Goal: Task Accomplishment & Management: Manage account settings

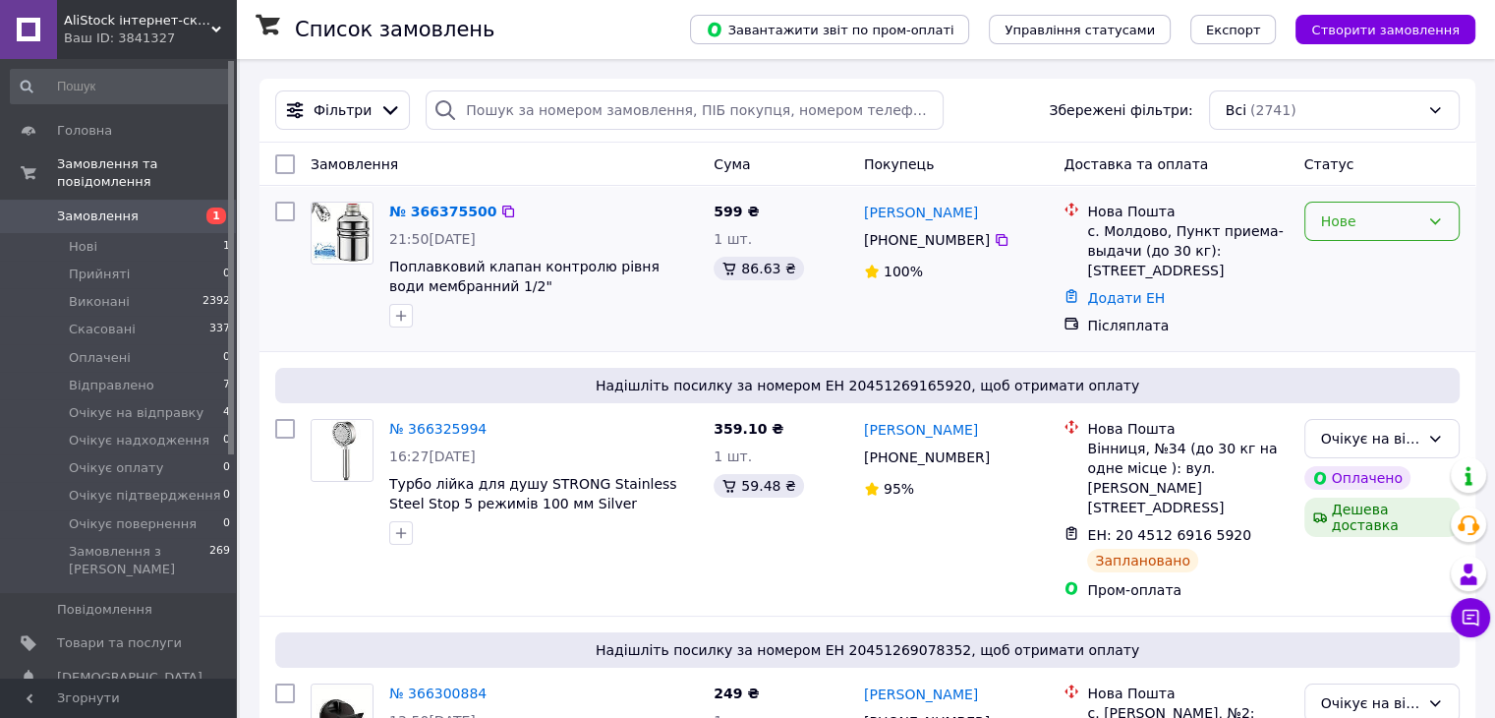
click at [1369, 229] on div "Нове" at bounding box center [1370, 221] width 98 height 22
click at [1355, 267] on li "Прийнято" at bounding box center [1380, 264] width 153 height 35
click at [452, 207] on link "№ 366375500" at bounding box center [437, 211] width 97 height 16
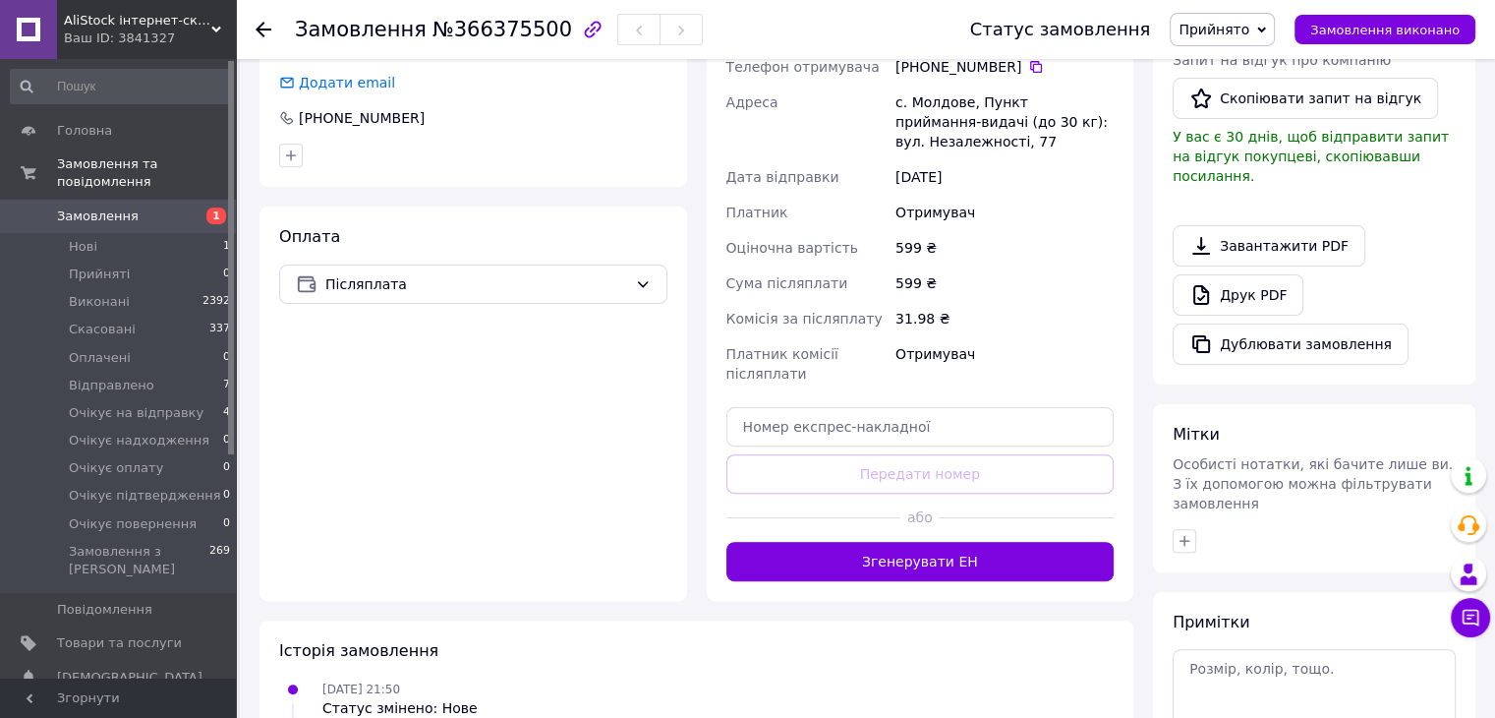
scroll to position [637, 0]
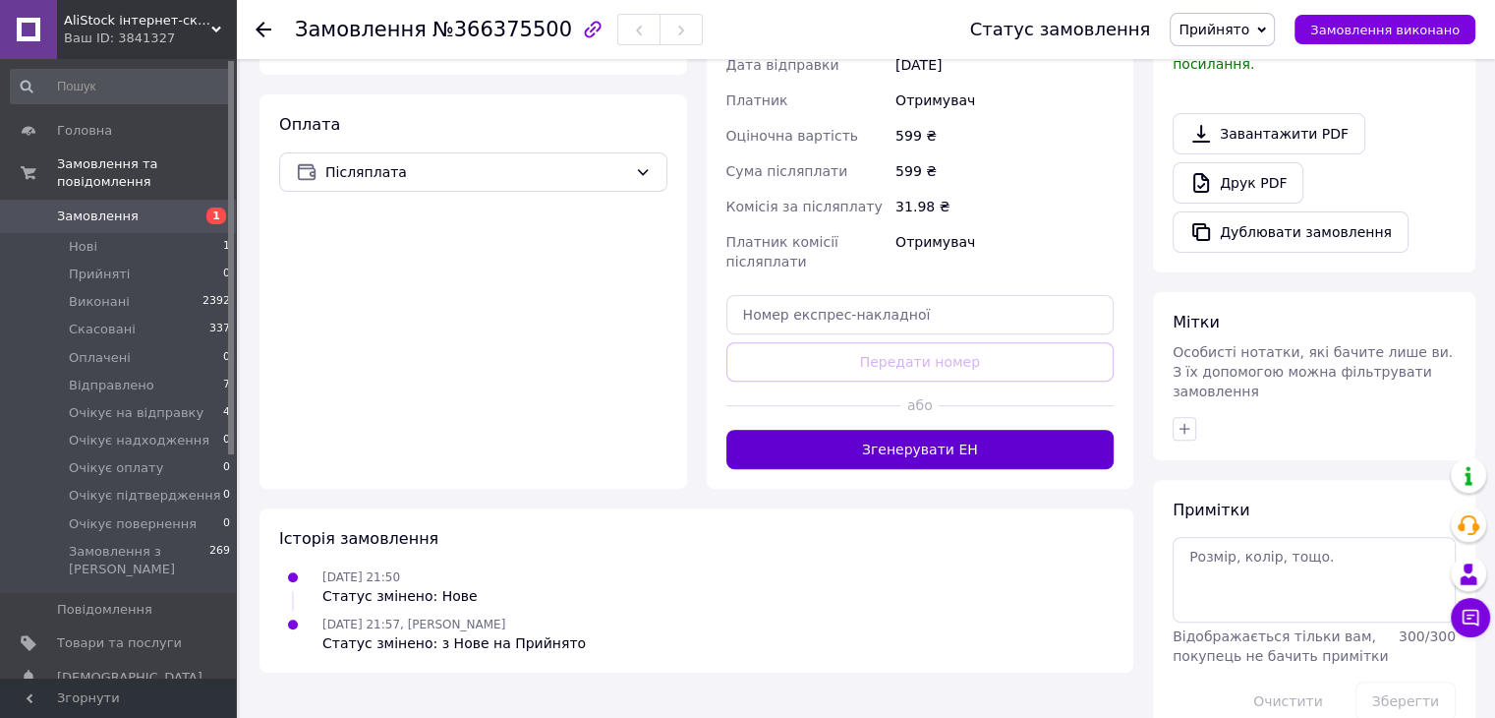
click at [1046, 437] on button "Згенерувати ЕН" at bounding box center [920, 449] width 388 height 39
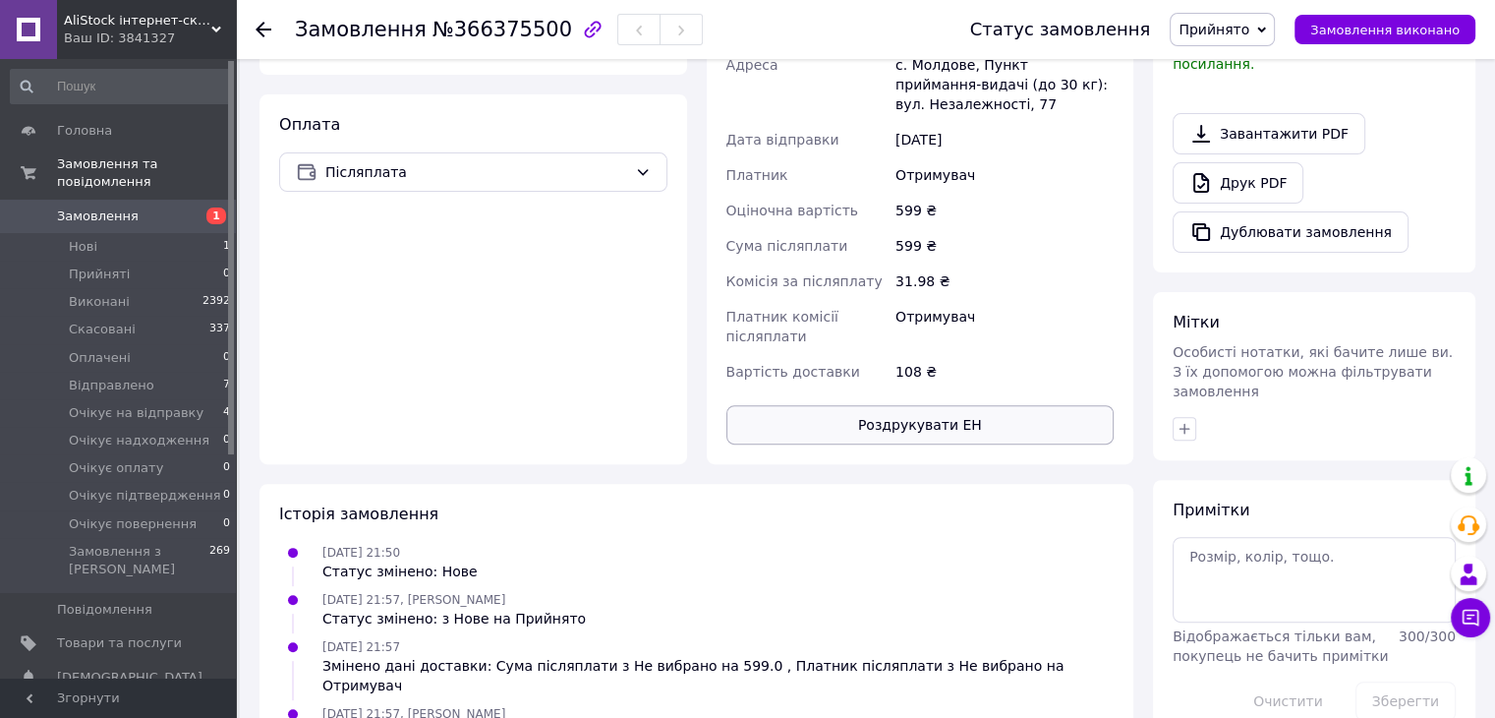
click at [979, 425] on button "Роздрукувати ЕН" at bounding box center [920, 424] width 388 height 39
drag, startPoint x: 1266, startPoint y: 33, endPoint x: 1261, endPoint y: 46, distance: 13.7
click at [1249, 33] on span "Прийнято" at bounding box center [1214, 30] width 71 height 16
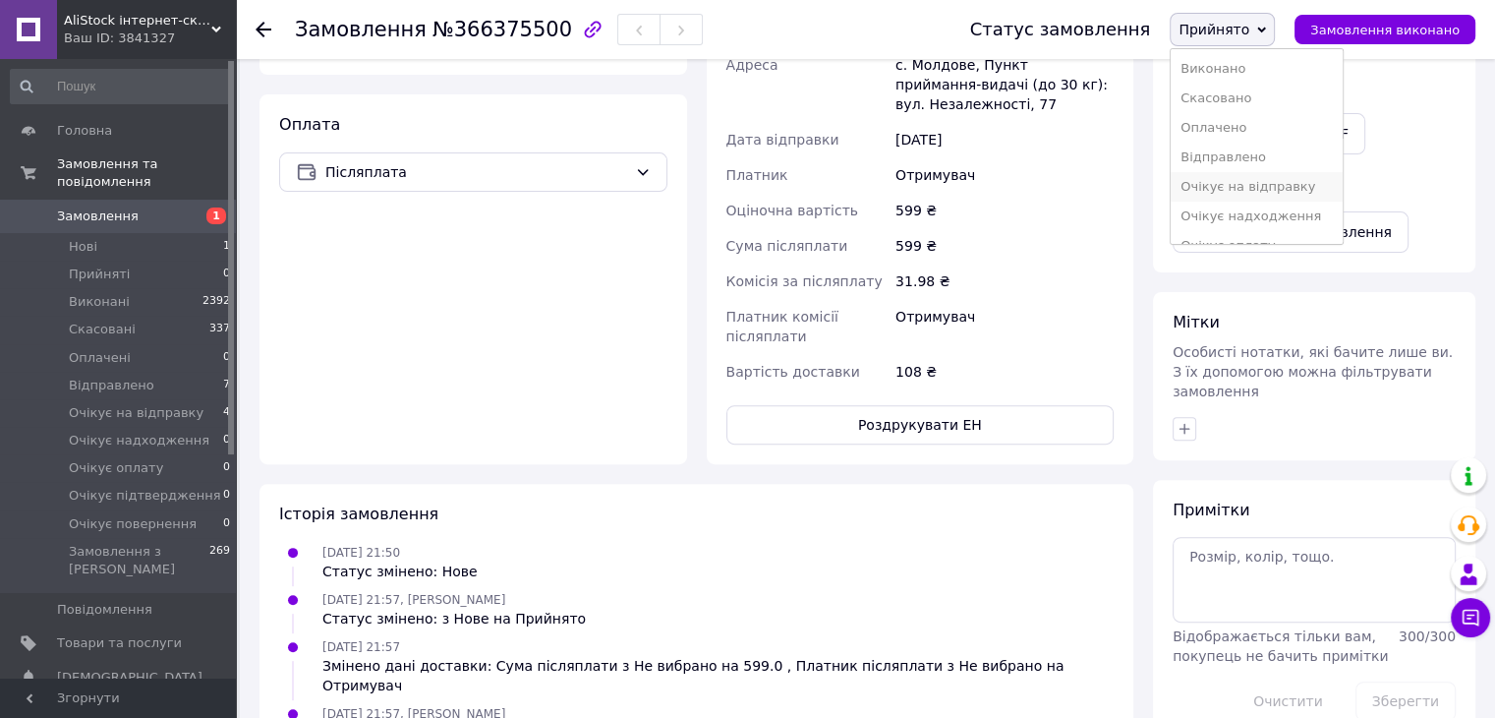
click at [1297, 191] on li "Очікує на відправку" at bounding box center [1256, 186] width 171 height 29
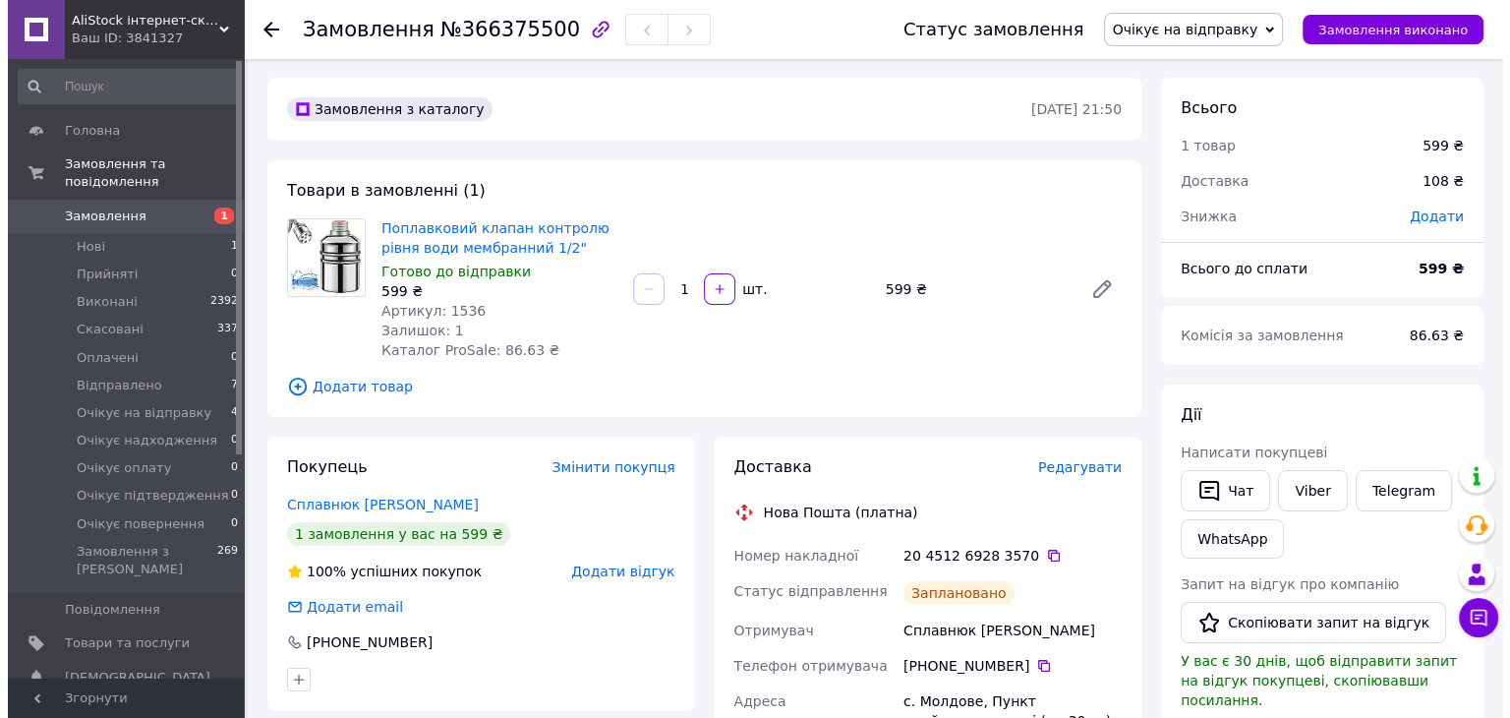
scroll to position [0, 0]
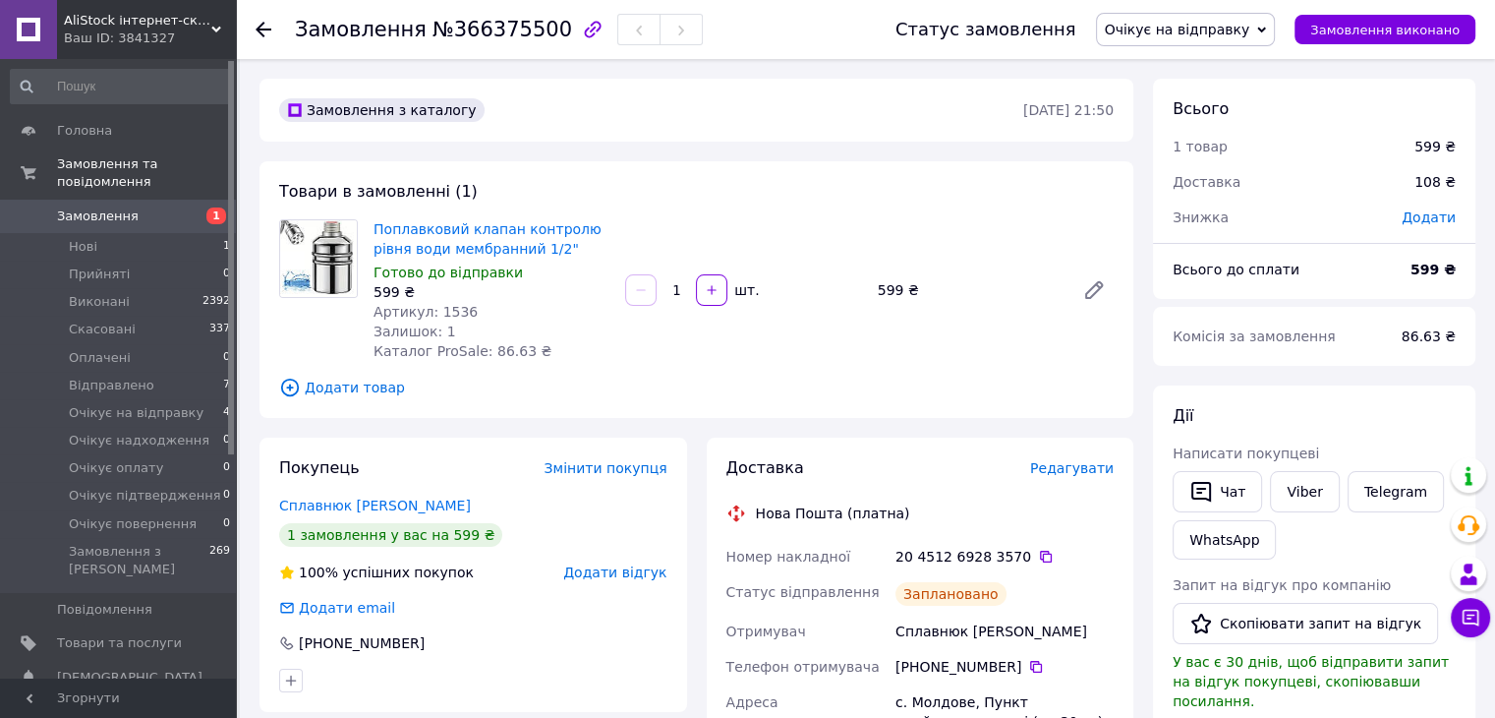
click at [118, 207] on span "Замовлення" at bounding box center [98, 216] width 82 height 18
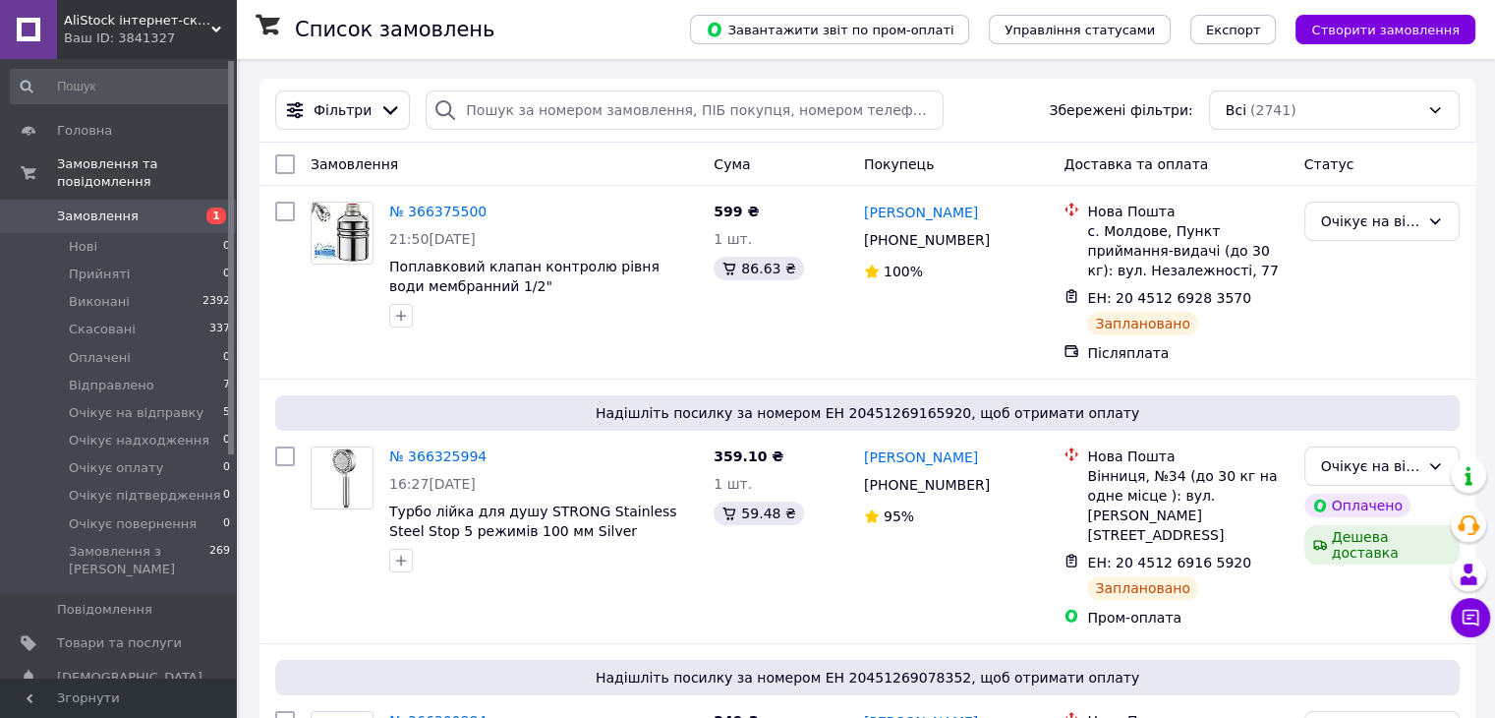
click at [94, 207] on span "Замовлення" at bounding box center [98, 216] width 82 height 18
click at [86, 238] on span "Нові" at bounding box center [83, 247] width 29 height 18
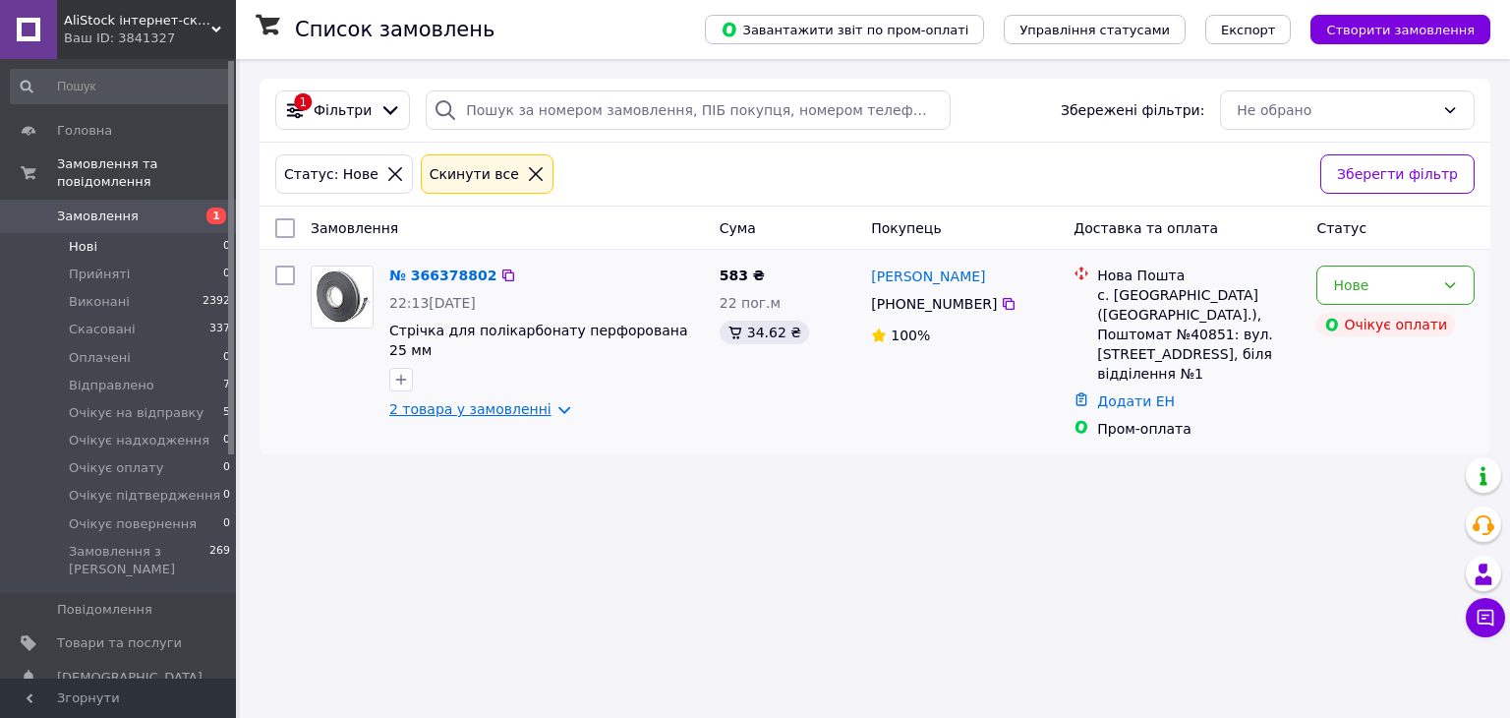
click at [536, 401] on link "2 товара у замовленні" at bounding box center [470, 409] width 162 height 16
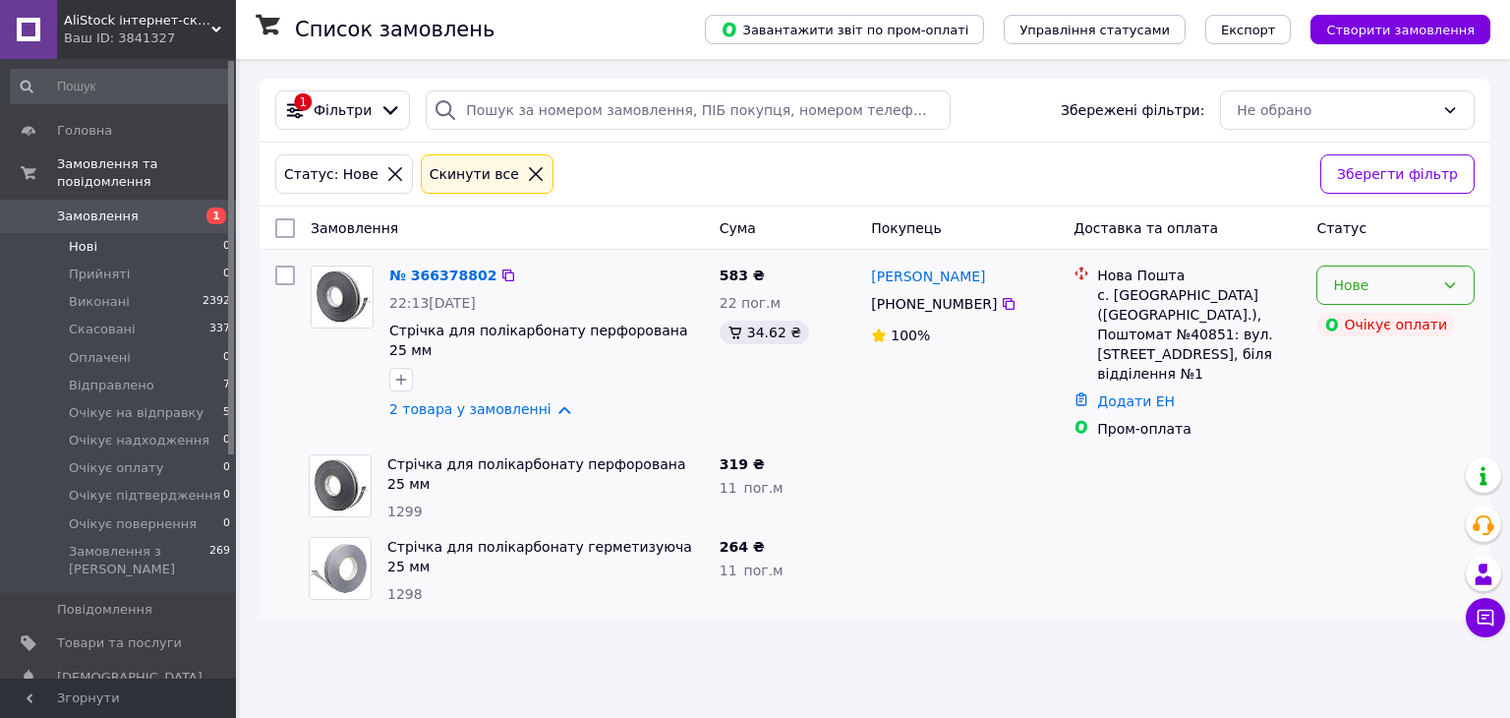
click at [1445, 283] on icon at bounding box center [1450, 285] width 11 height 6
click at [1356, 320] on li "Прийнято" at bounding box center [1395, 327] width 156 height 35
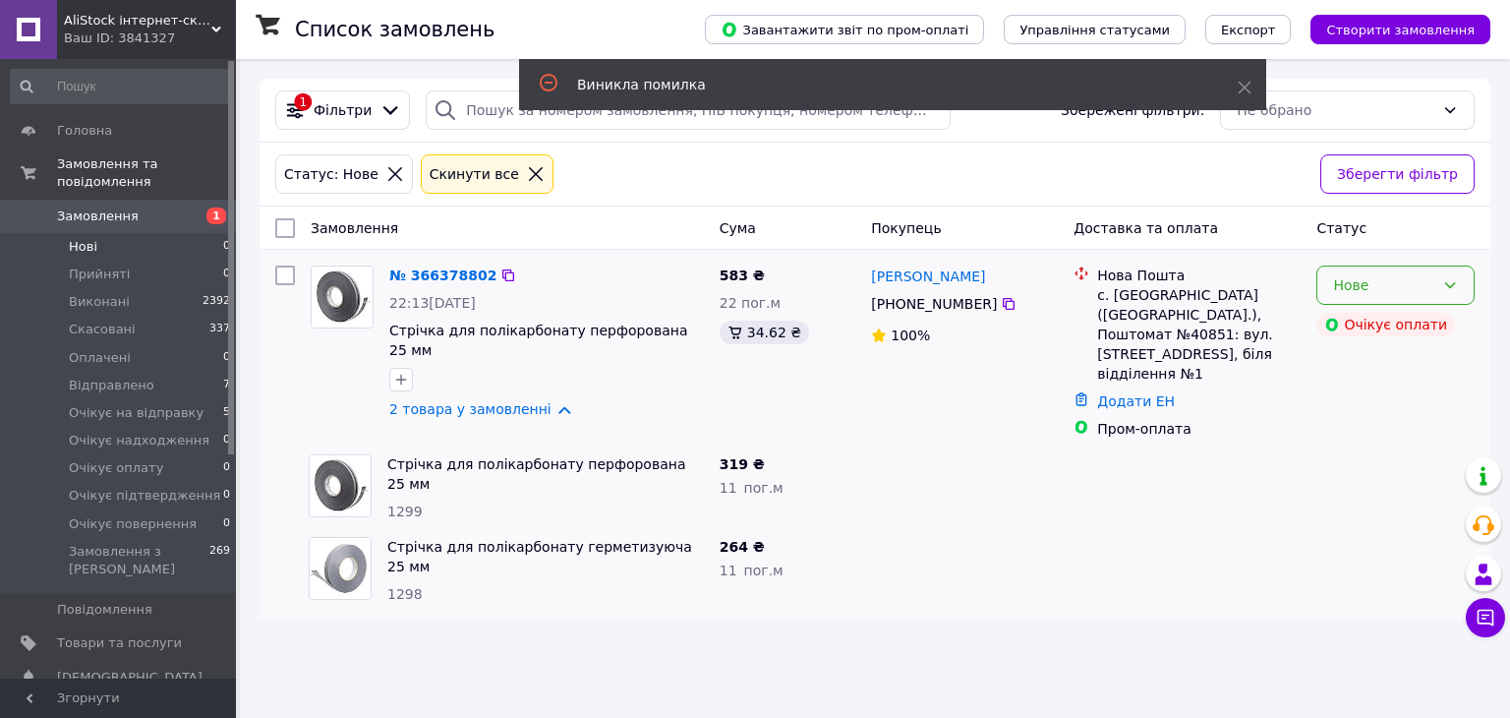
click at [1435, 281] on div "Нове" at bounding box center [1395, 284] width 158 height 39
click at [1372, 323] on li "Прийнято" at bounding box center [1395, 327] width 156 height 35
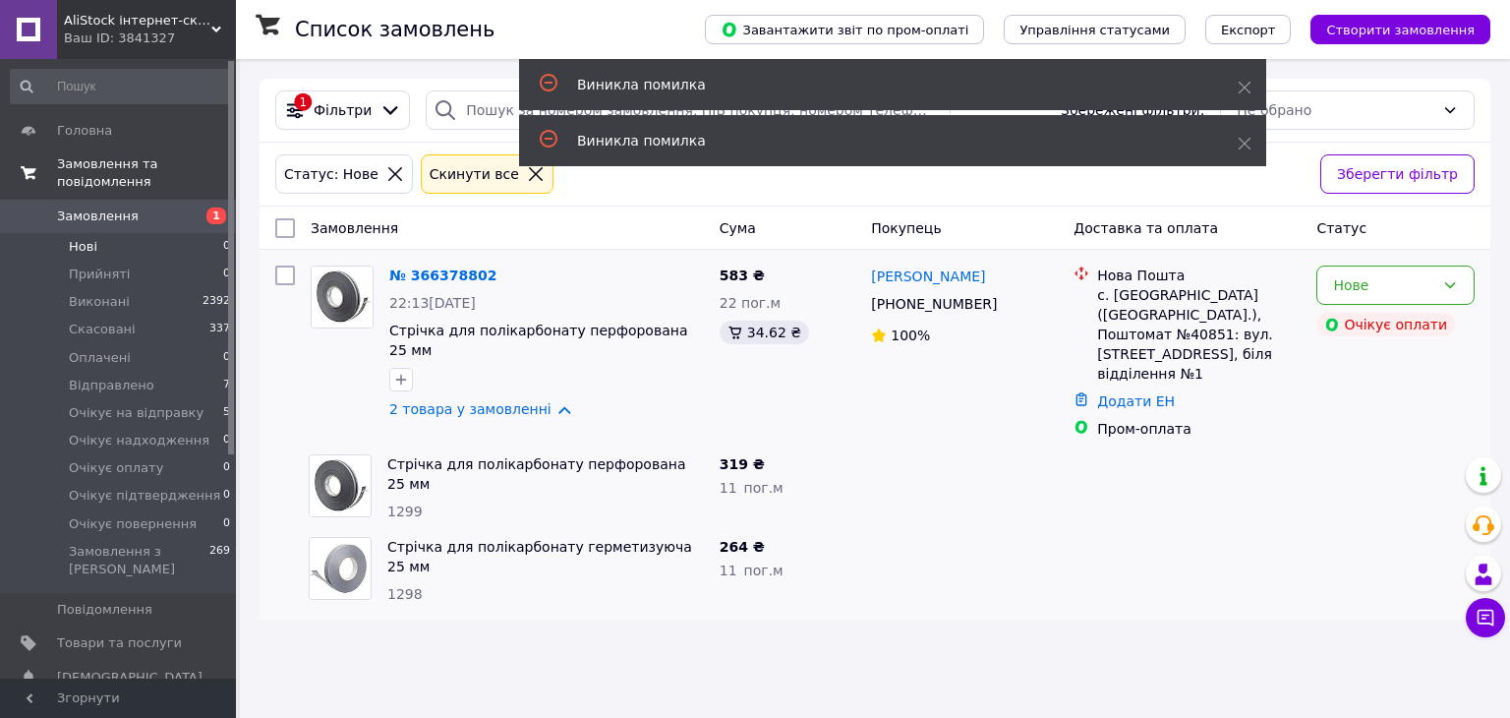
click at [98, 162] on span "Замовлення та повідомлення" at bounding box center [146, 172] width 179 height 35
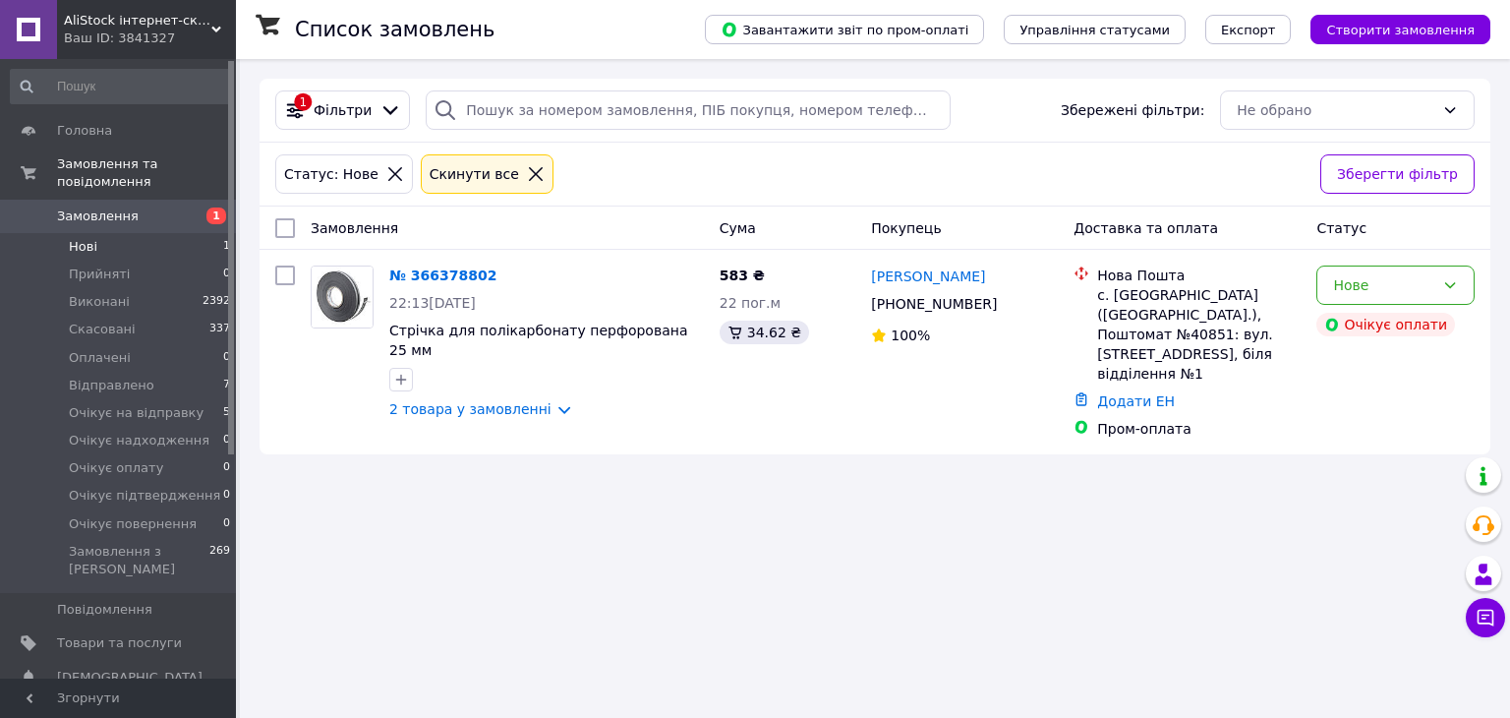
click at [386, 174] on icon at bounding box center [395, 174] width 18 height 18
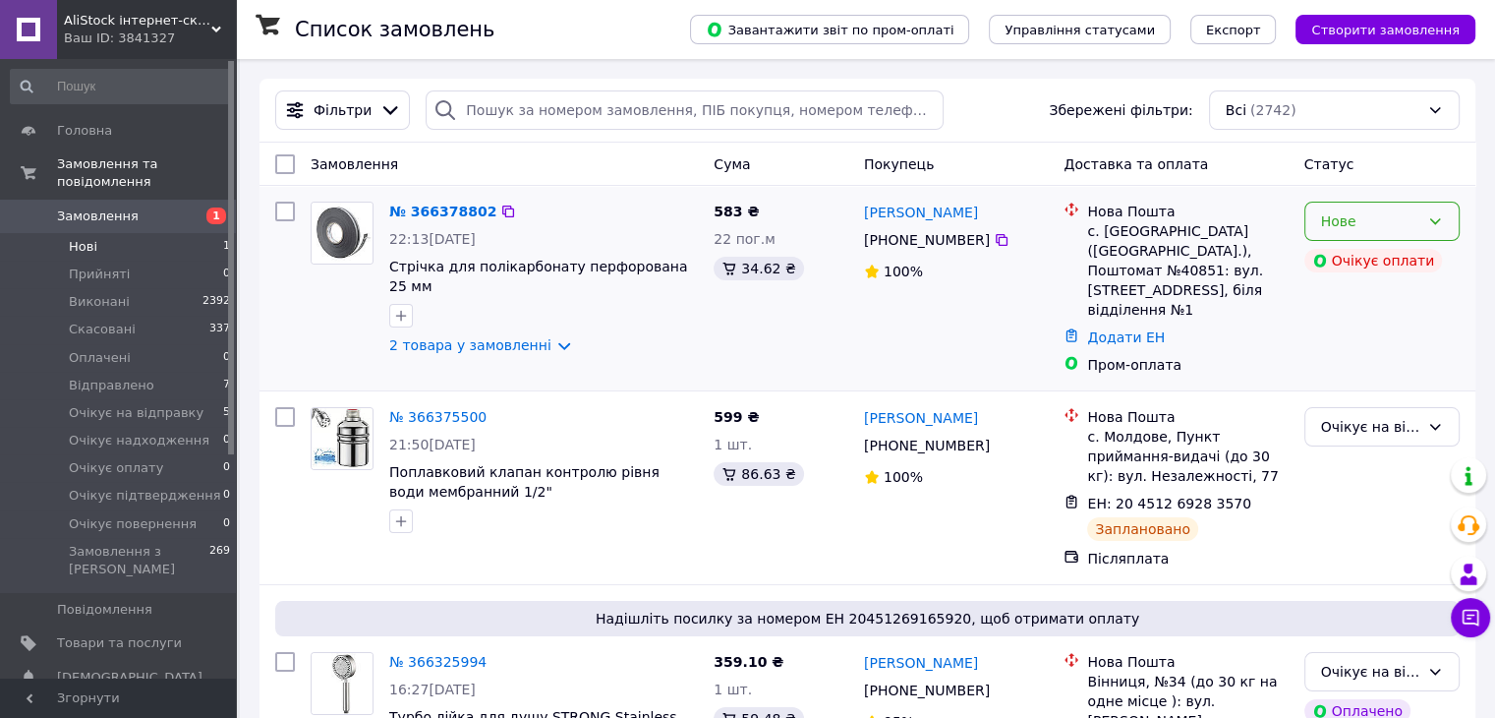
click at [1430, 217] on icon at bounding box center [1435, 221] width 16 height 16
click at [1358, 260] on li "Прийнято" at bounding box center [1380, 264] width 153 height 35
drag, startPoint x: 1428, startPoint y: 219, endPoint x: 1427, endPoint y: 229, distance: 9.9
click at [1427, 219] on icon at bounding box center [1435, 221] width 16 height 16
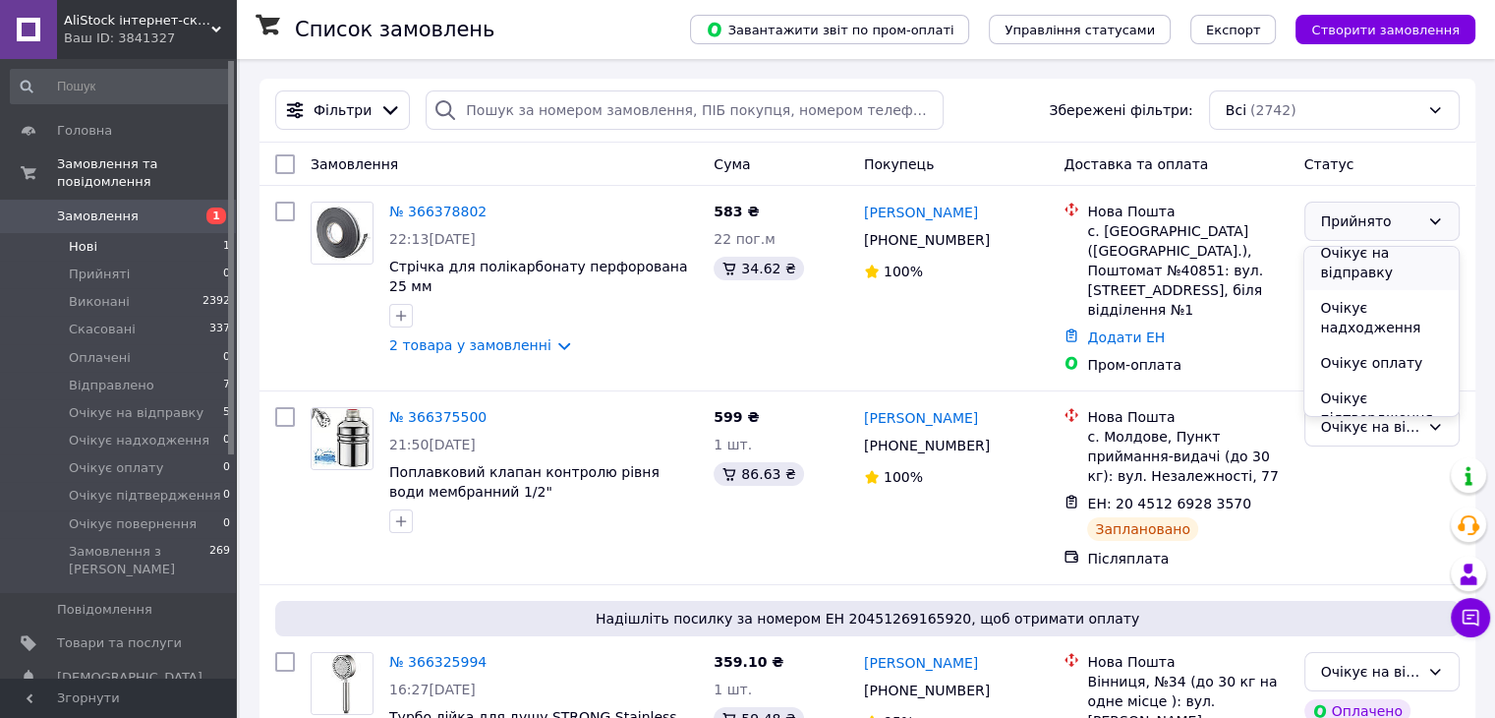
scroll to position [197, 0]
click at [1392, 323] on li "Очікує оплату" at bounding box center [1380, 319] width 153 height 35
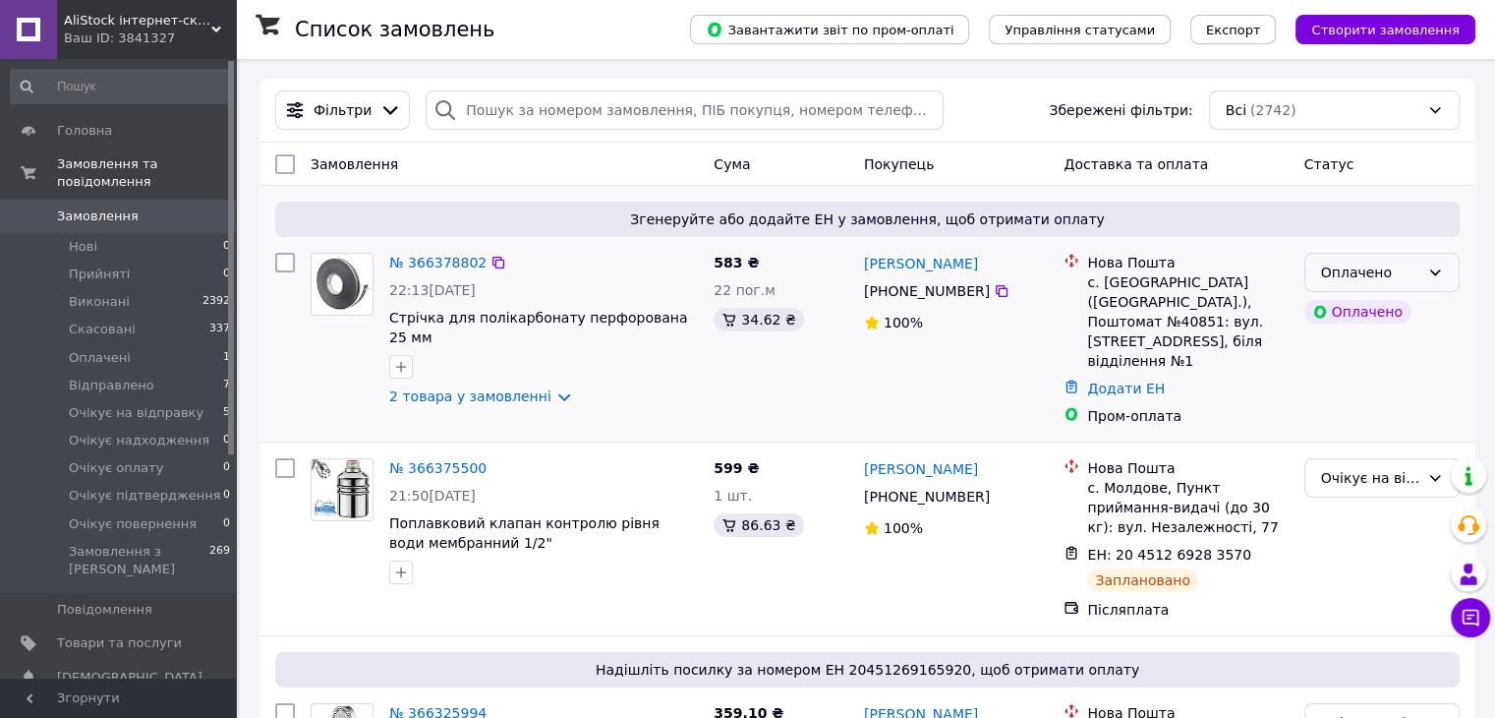
click at [1425, 269] on div "Оплачено" at bounding box center [1381, 272] width 155 height 39
click at [1369, 315] on li "Прийнято" at bounding box center [1380, 315] width 153 height 35
click at [451, 260] on link "№ 366378802" at bounding box center [437, 263] width 97 height 16
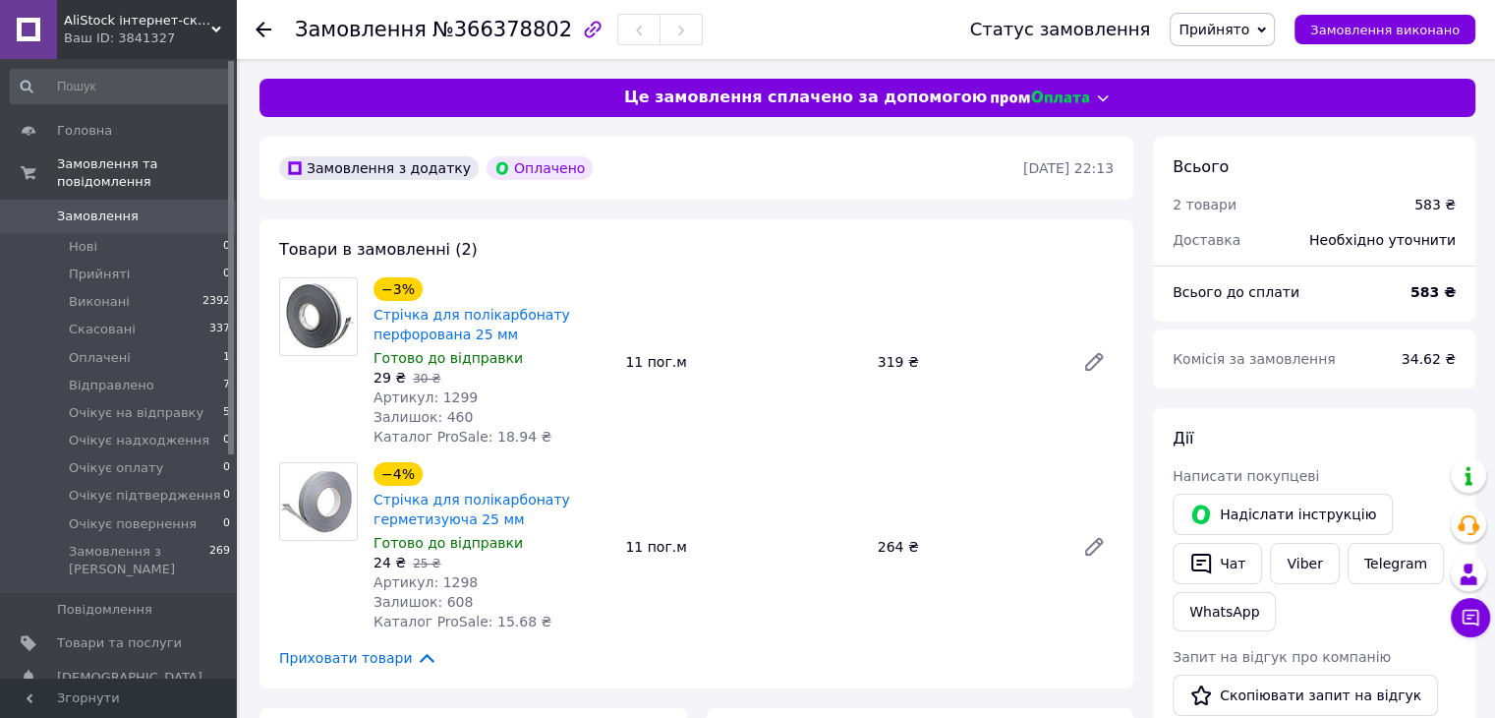
click at [1249, 23] on span "Прийнято" at bounding box center [1214, 30] width 71 height 16
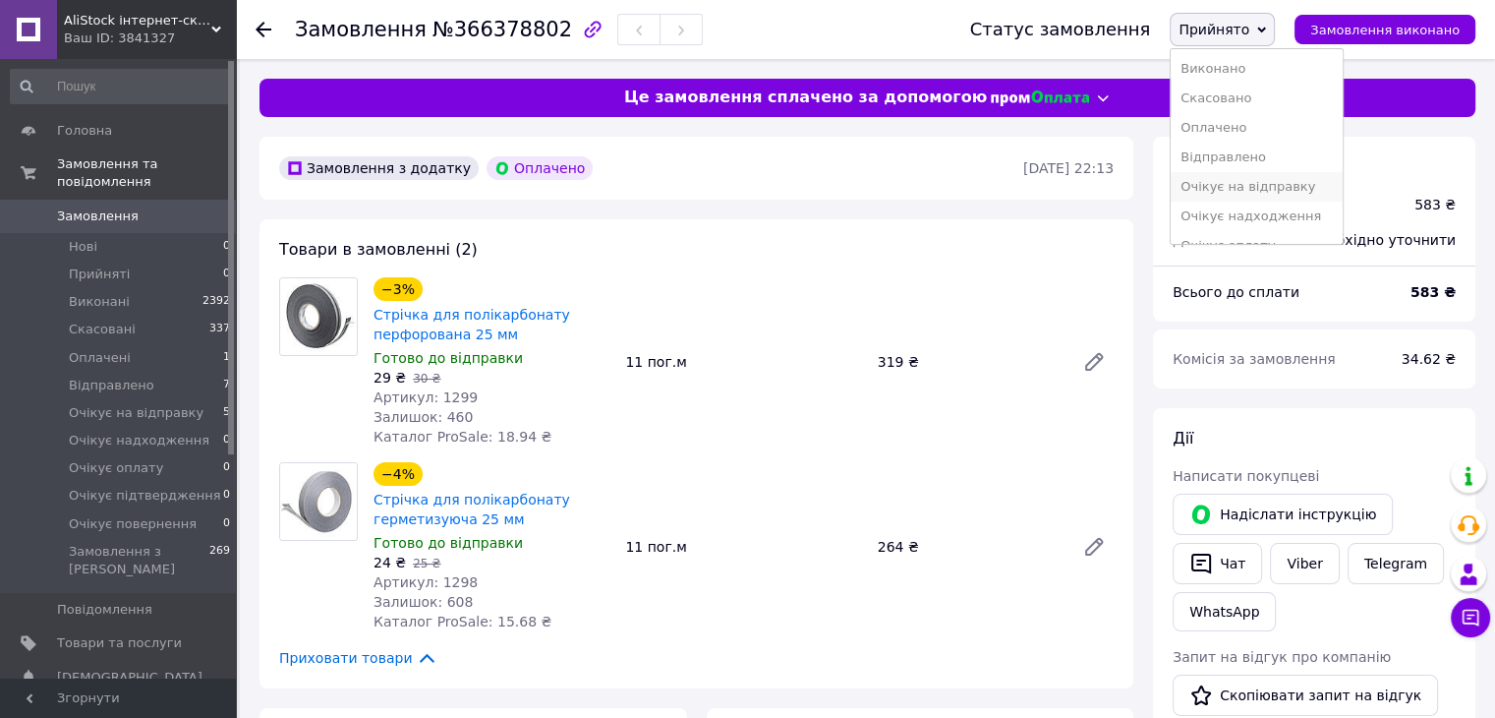
click at [1274, 187] on li "Очікує на відправку" at bounding box center [1256, 186] width 171 height 29
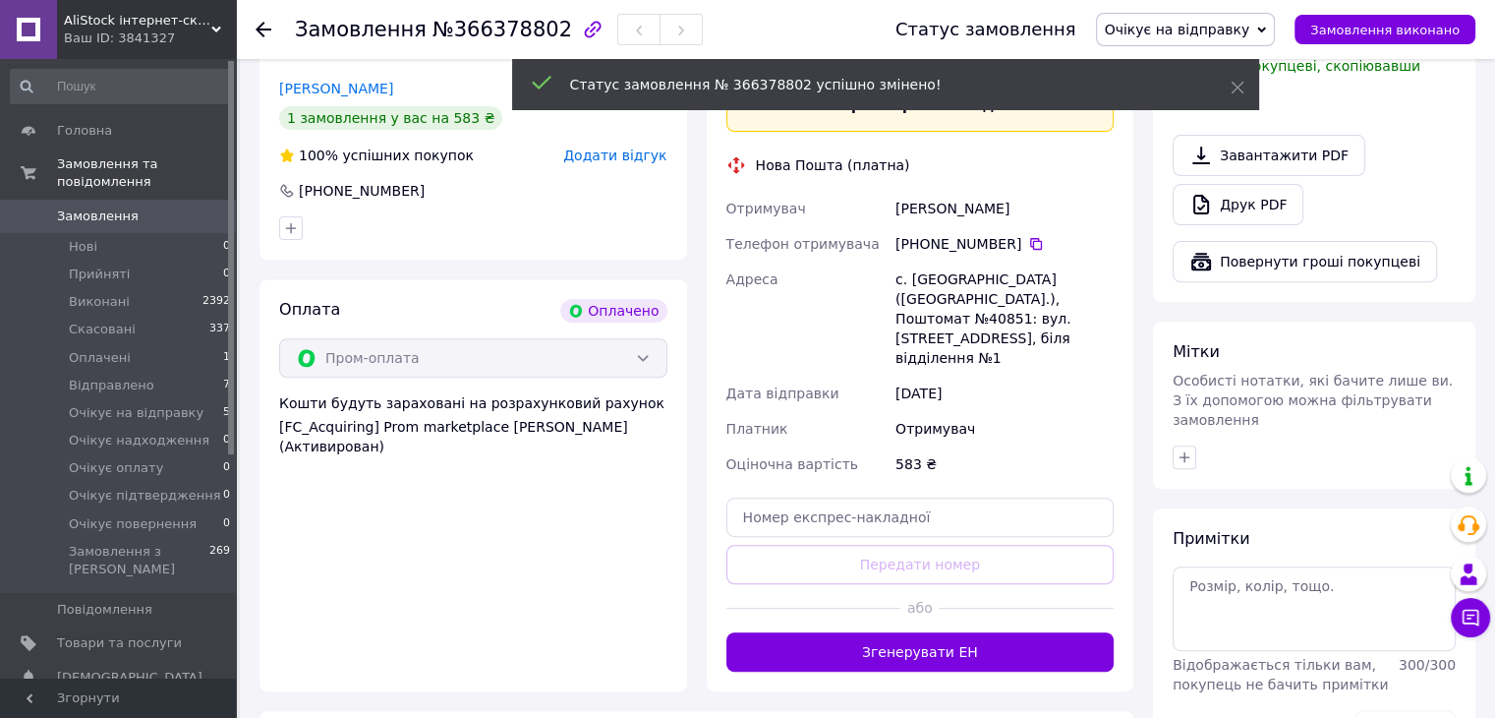
scroll to position [688, 0]
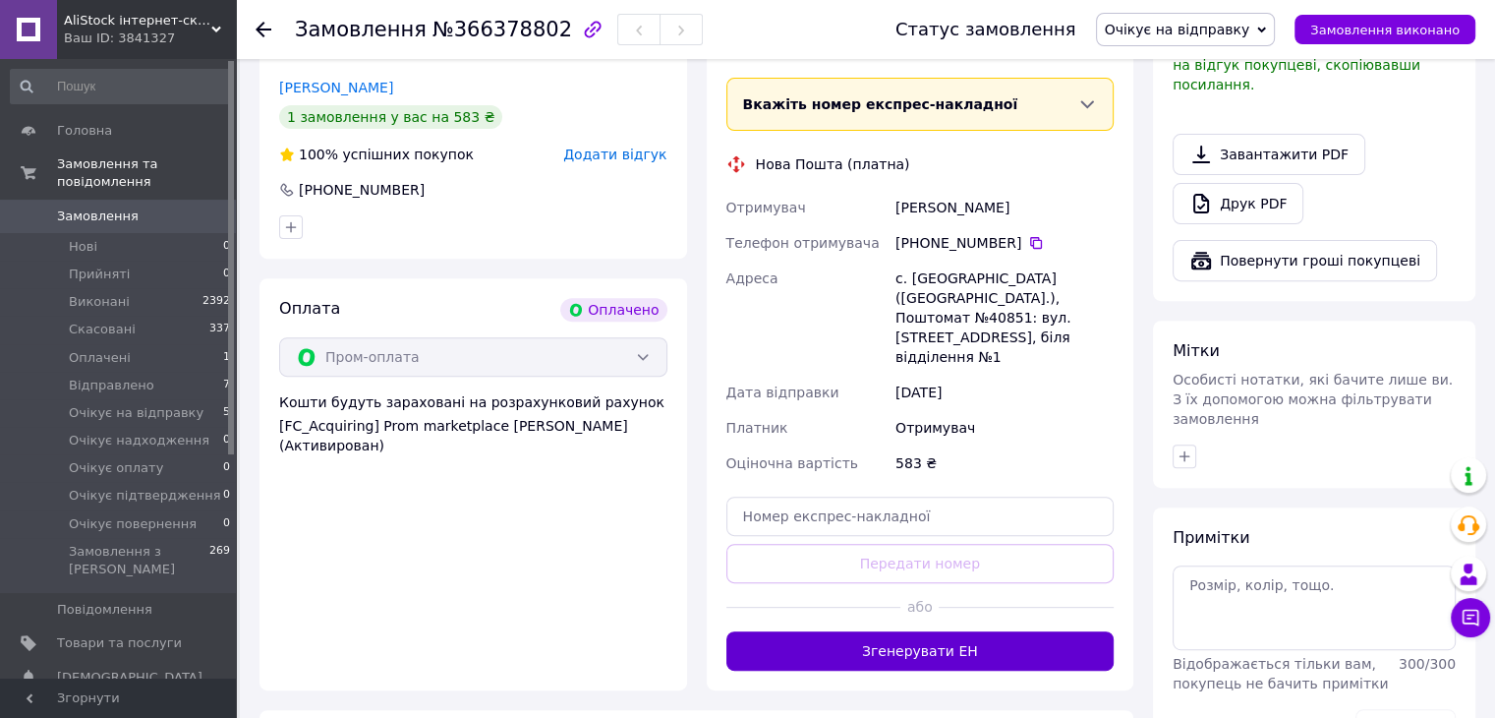
click at [973, 631] on button "Згенерувати ЕН" at bounding box center [920, 650] width 388 height 39
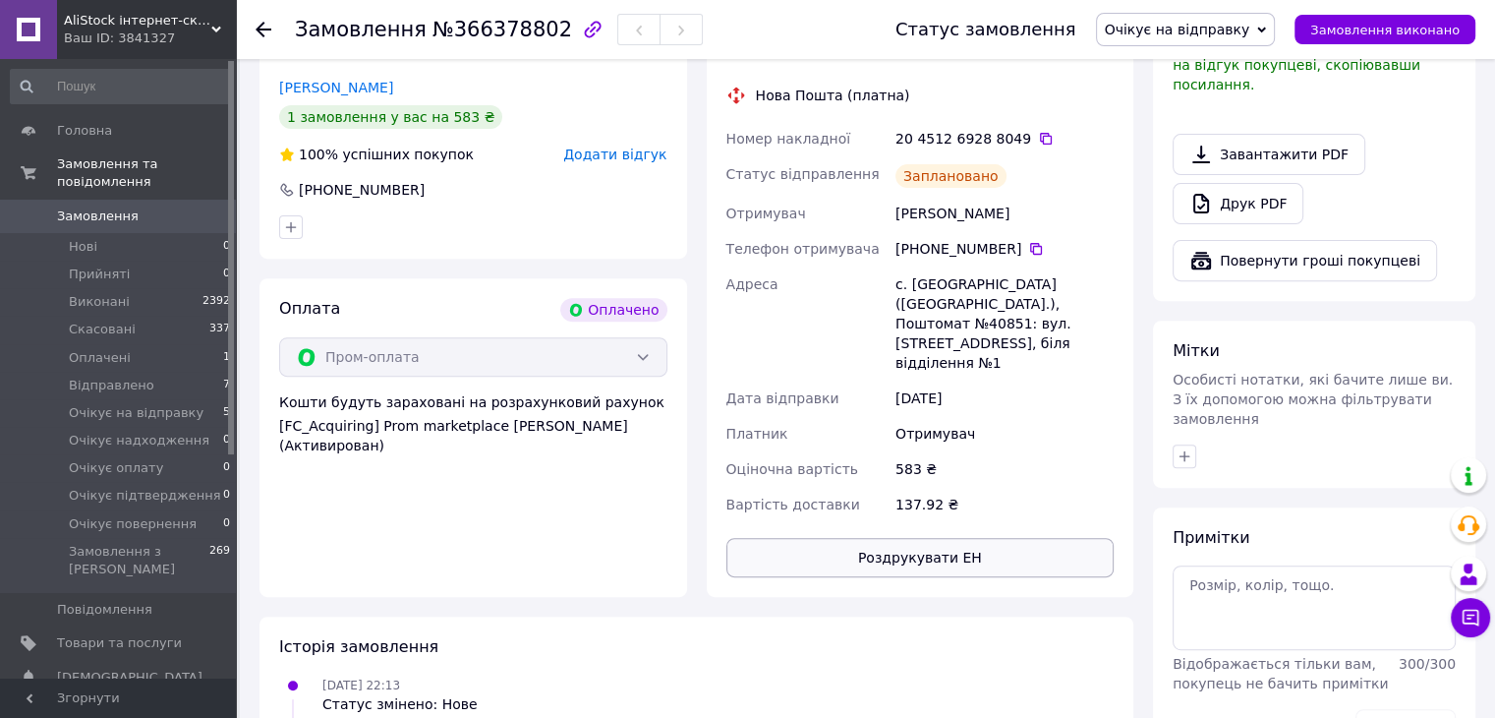
click at [971, 538] on button "Роздрукувати ЕН" at bounding box center [920, 557] width 388 height 39
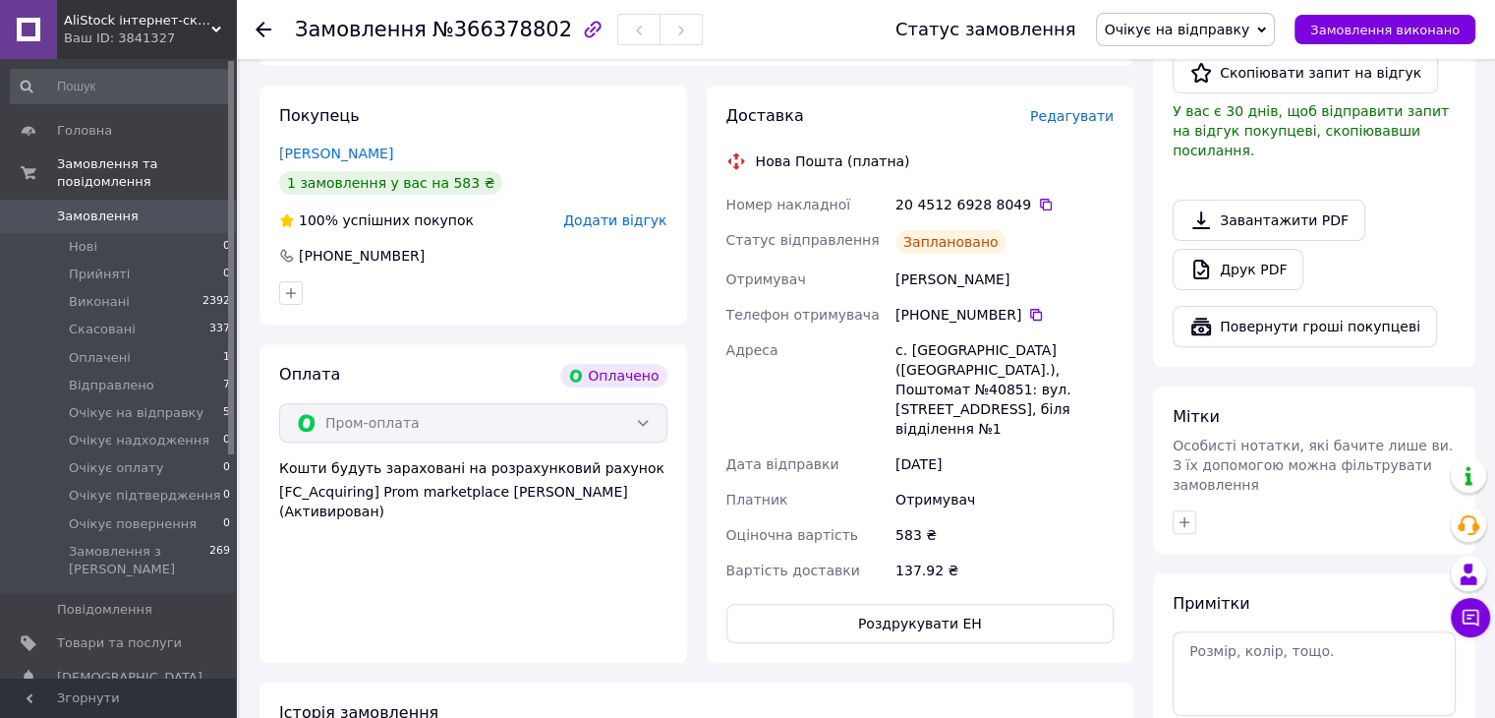
scroll to position [786, 0]
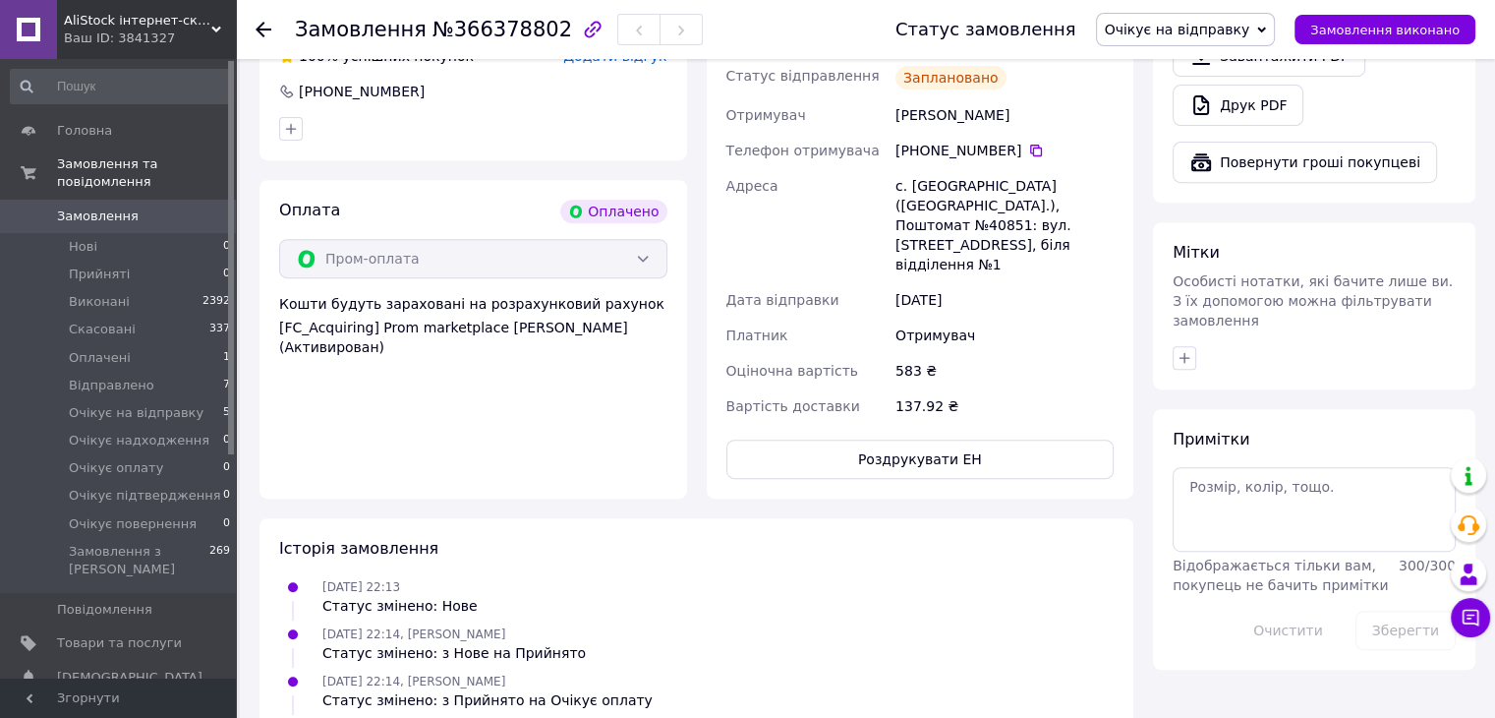
click at [688, 479] on div "Замовлення з додатку Оплачено 12.10.2025 • 22:13 Товари в замовленні (2) −3% Ст…" at bounding box center [697, 158] width 894 height 1616
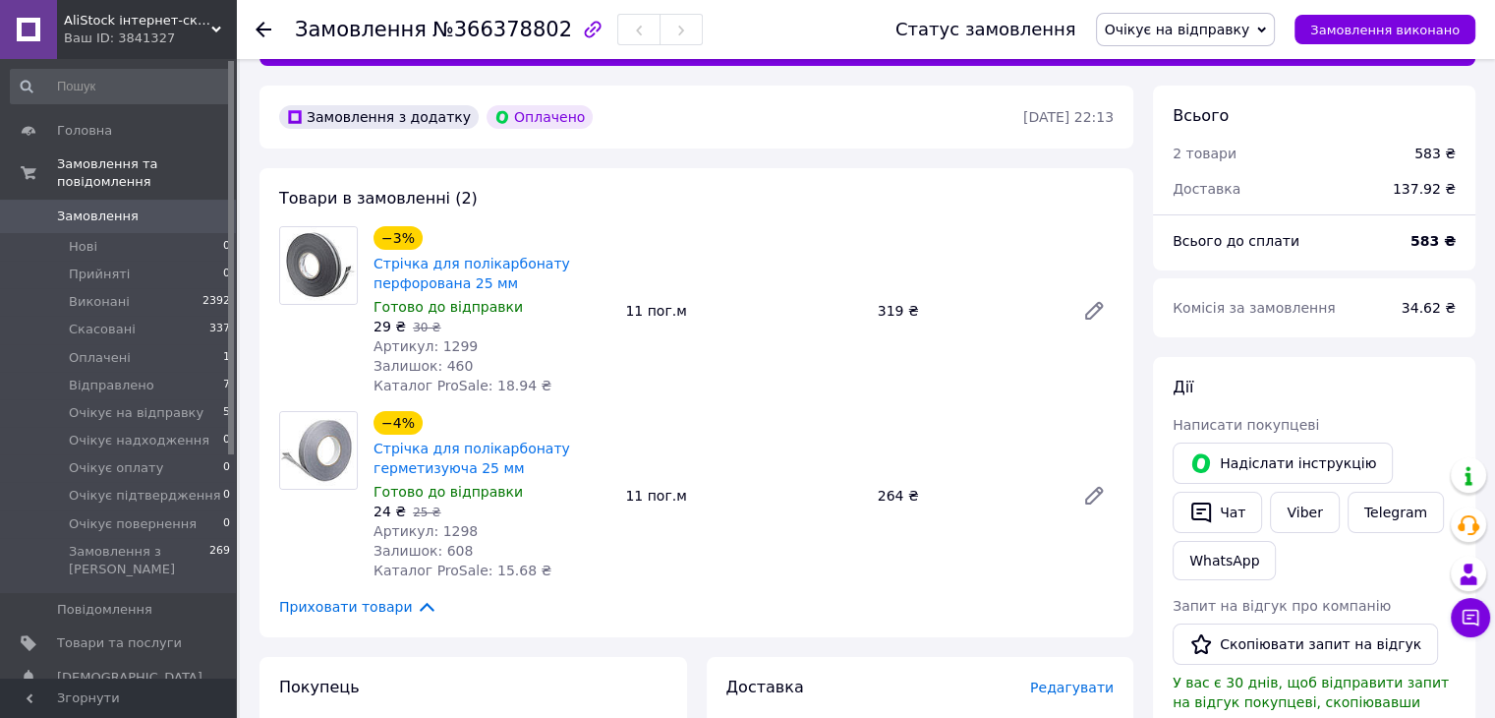
scroll to position [98, 0]
